Goal: Information Seeking & Learning: Learn about a topic

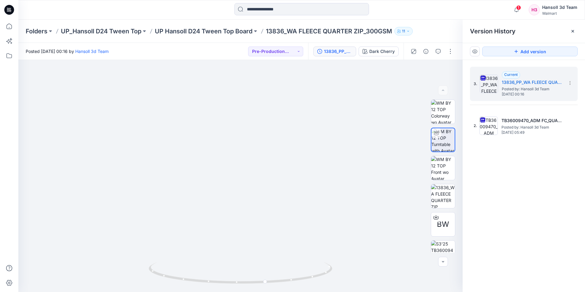
click at [7, 8] on icon at bounding box center [9, 10] width 10 height 10
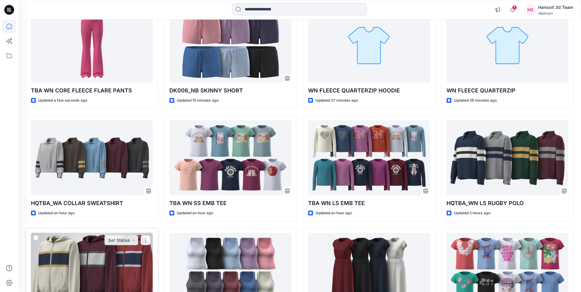
scroll to position [92, 0]
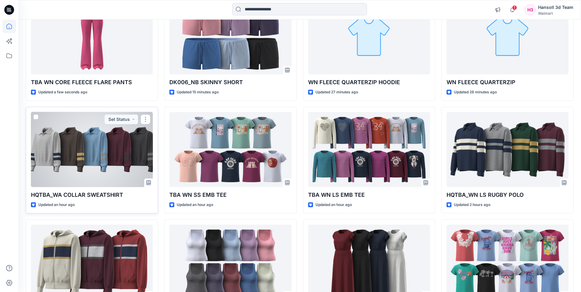
click at [77, 164] on div at bounding box center [92, 149] width 122 height 75
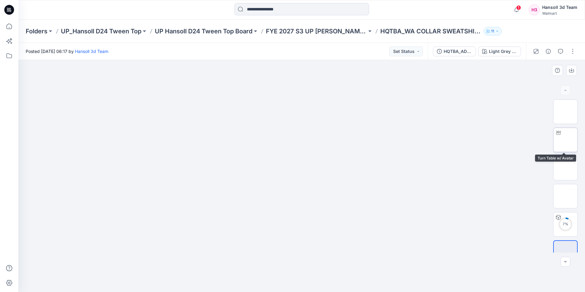
click at [566, 140] on img at bounding box center [566, 140] width 0 height 0
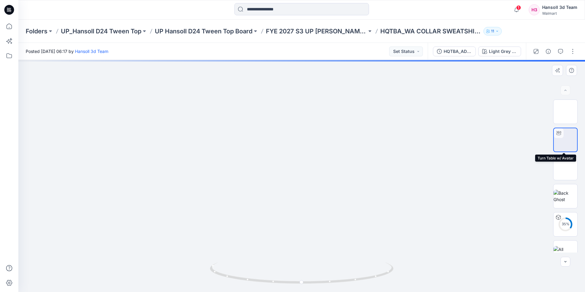
click at [561, 137] on div at bounding box center [559, 133] width 10 height 10
click at [569, 118] on img at bounding box center [566, 111] width 24 height 19
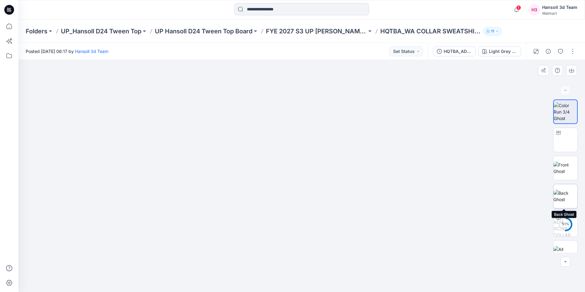
click at [563, 200] on img at bounding box center [566, 196] width 24 height 13
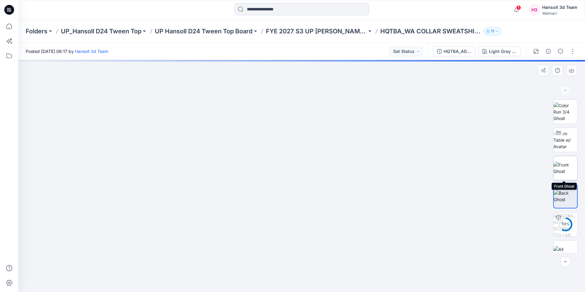
click at [563, 170] on img at bounding box center [566, 168] width 24 height 13
